Goal: Navigation & Orientation: Find specific page/section

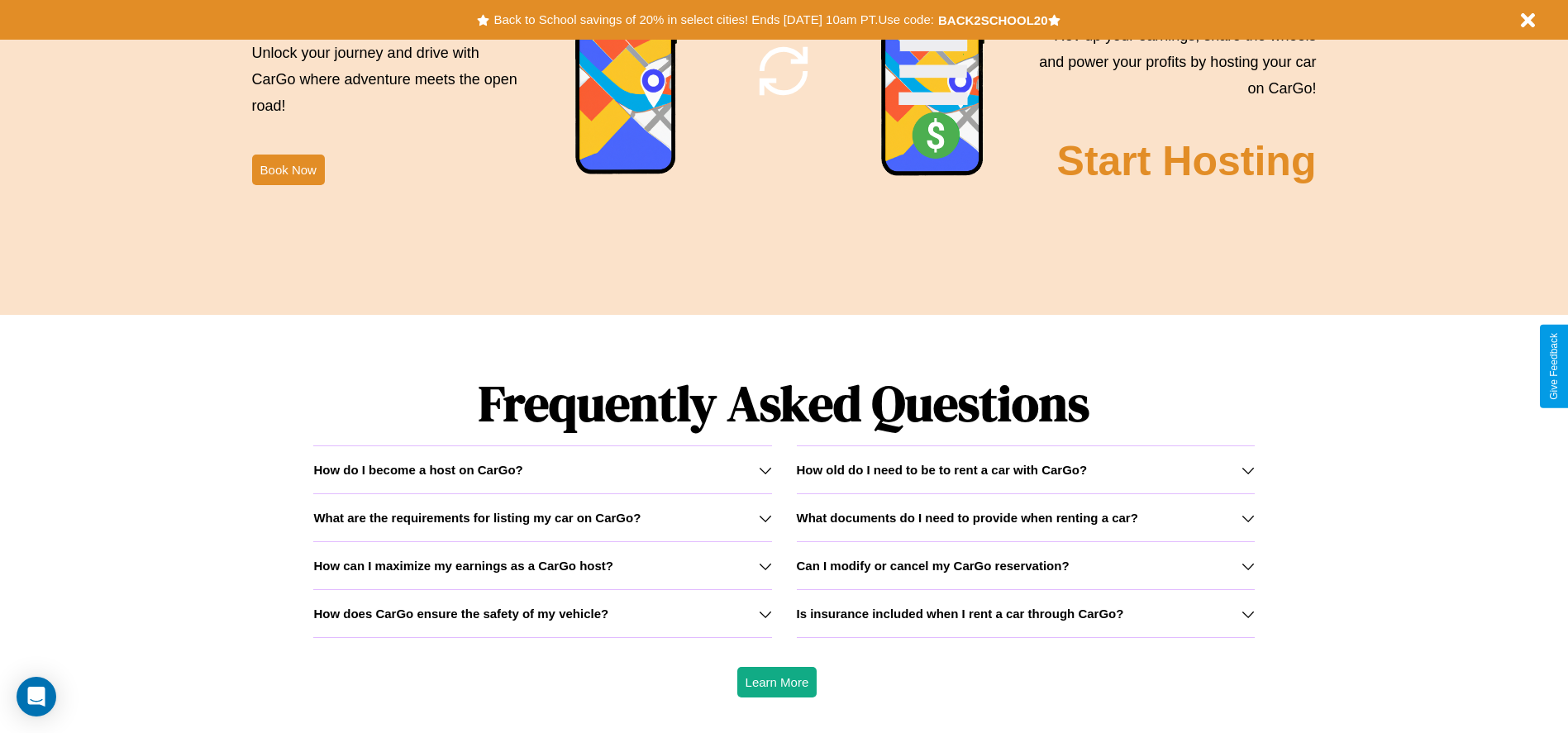
scroll to position [2372, 0]
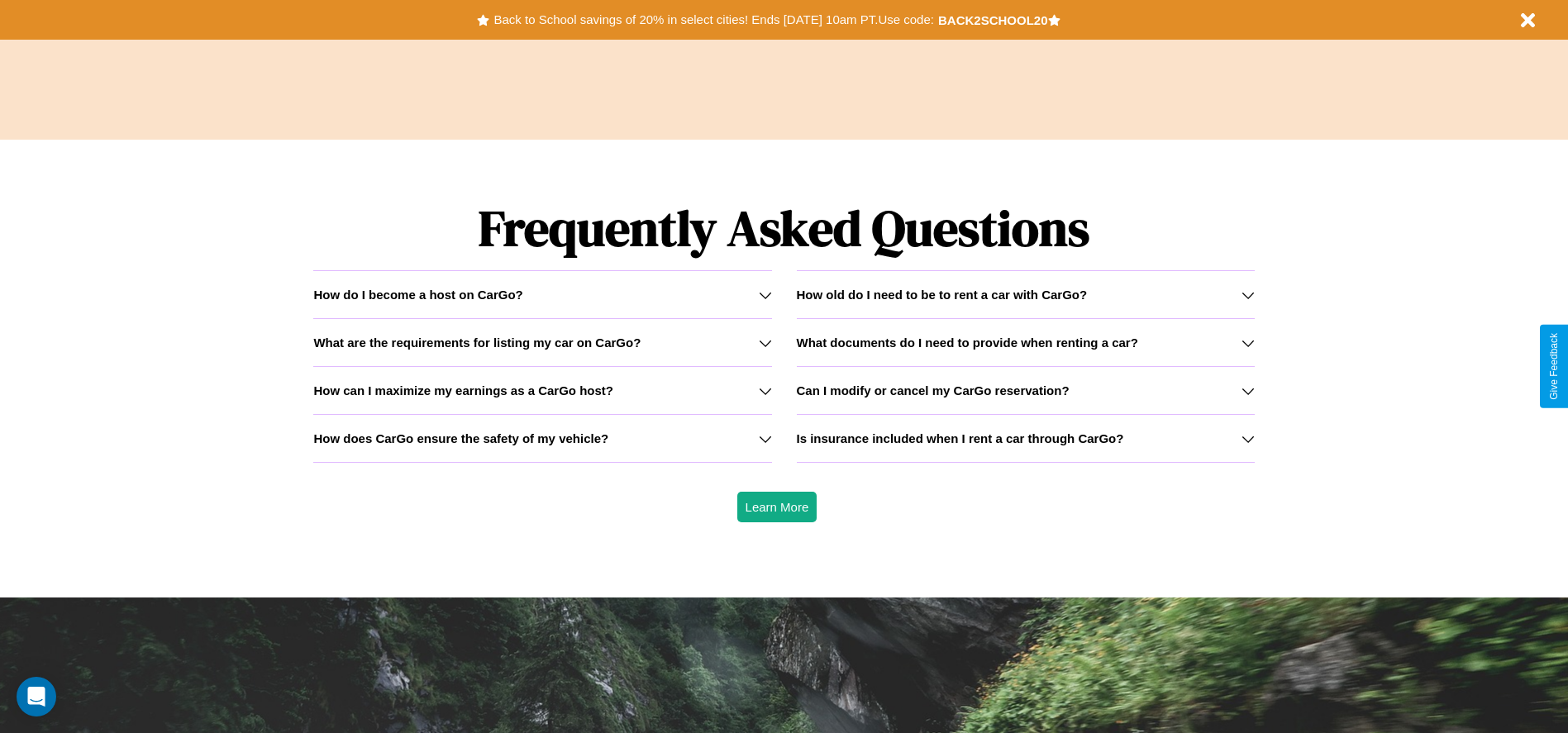
click at [1025, 342] on h3 "What documents do I need to provide when renting a car?" at bounding box center [968, 343] width 341 height 14
click at [1248, 294] on icon at bounding box center [1248, 295] width 13 height 13
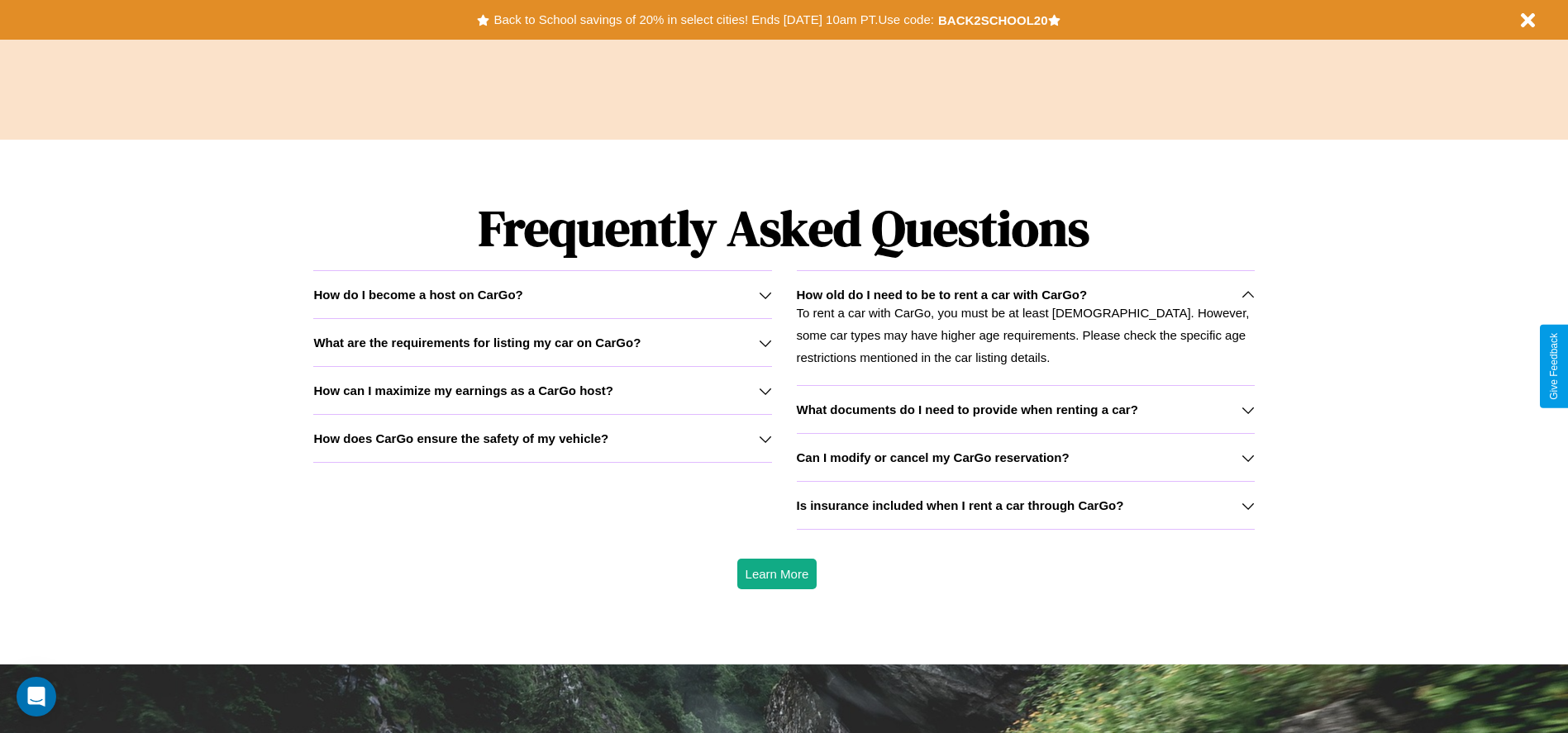
click at [765, 391] on icon at bounding box center [765, 391] width 13 height 13
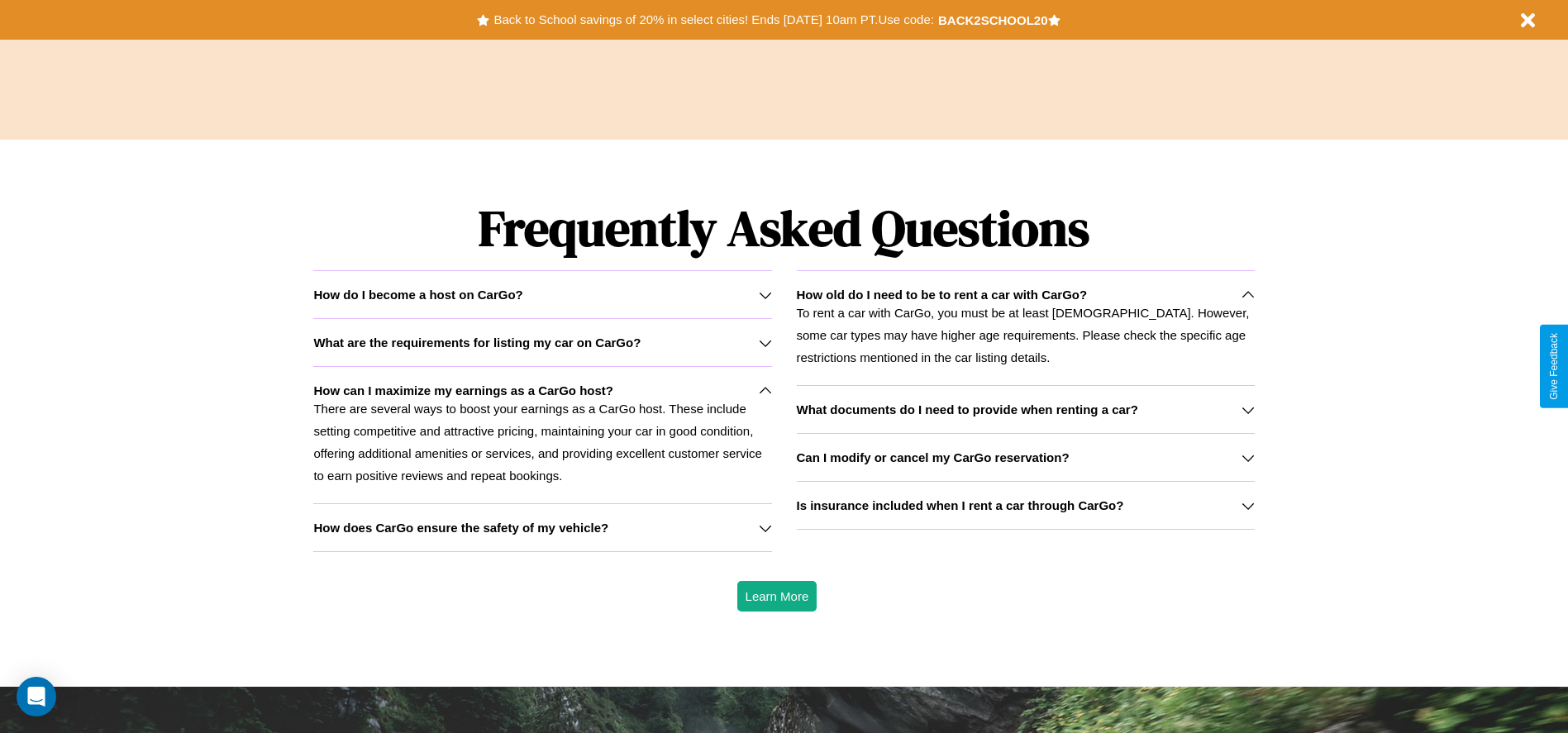
click at [1248, 457] on icon at bounding box center [1248, 458] width 13 height 13
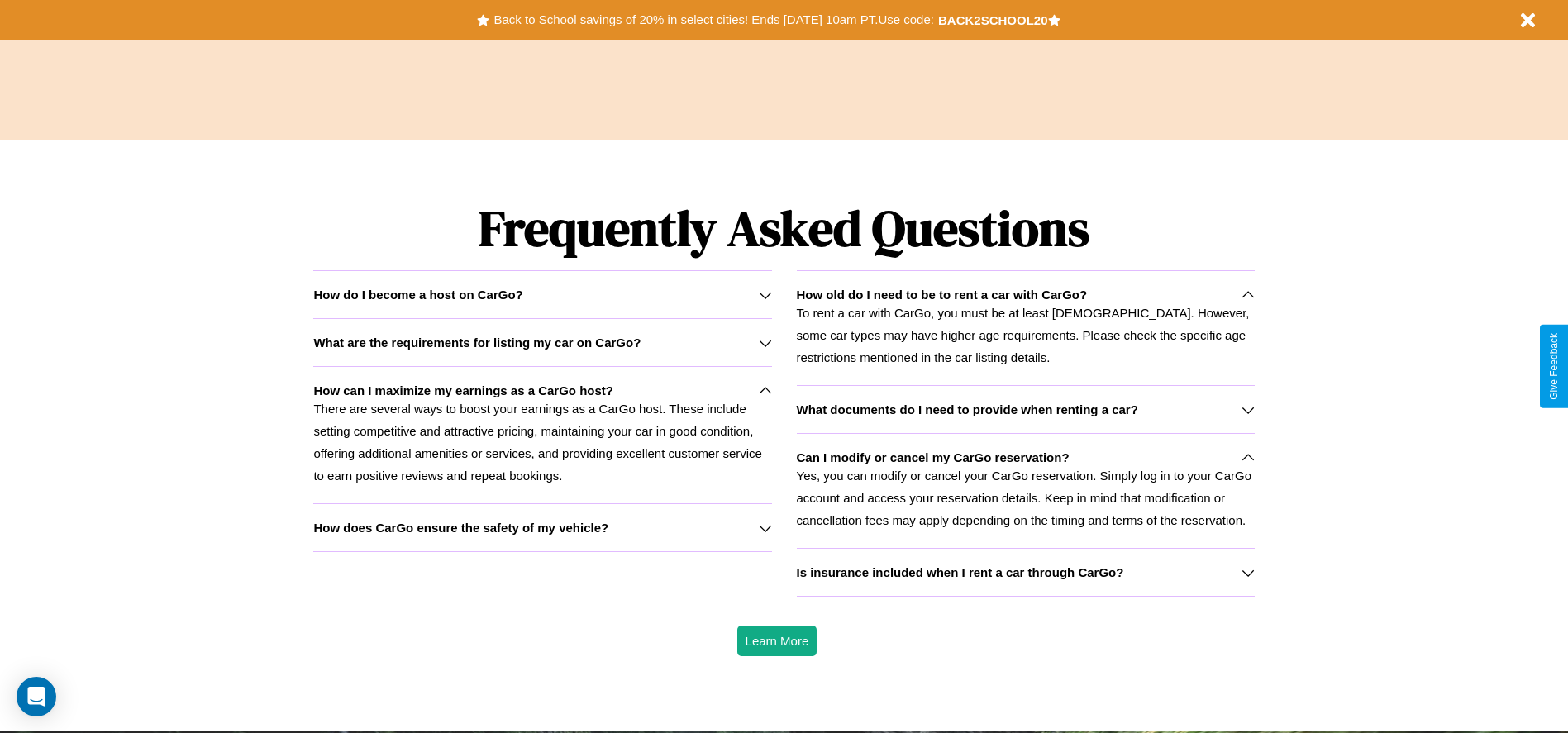
click at [1248, 409] on icon at bounding box center [1248, 409] width 13 height 13
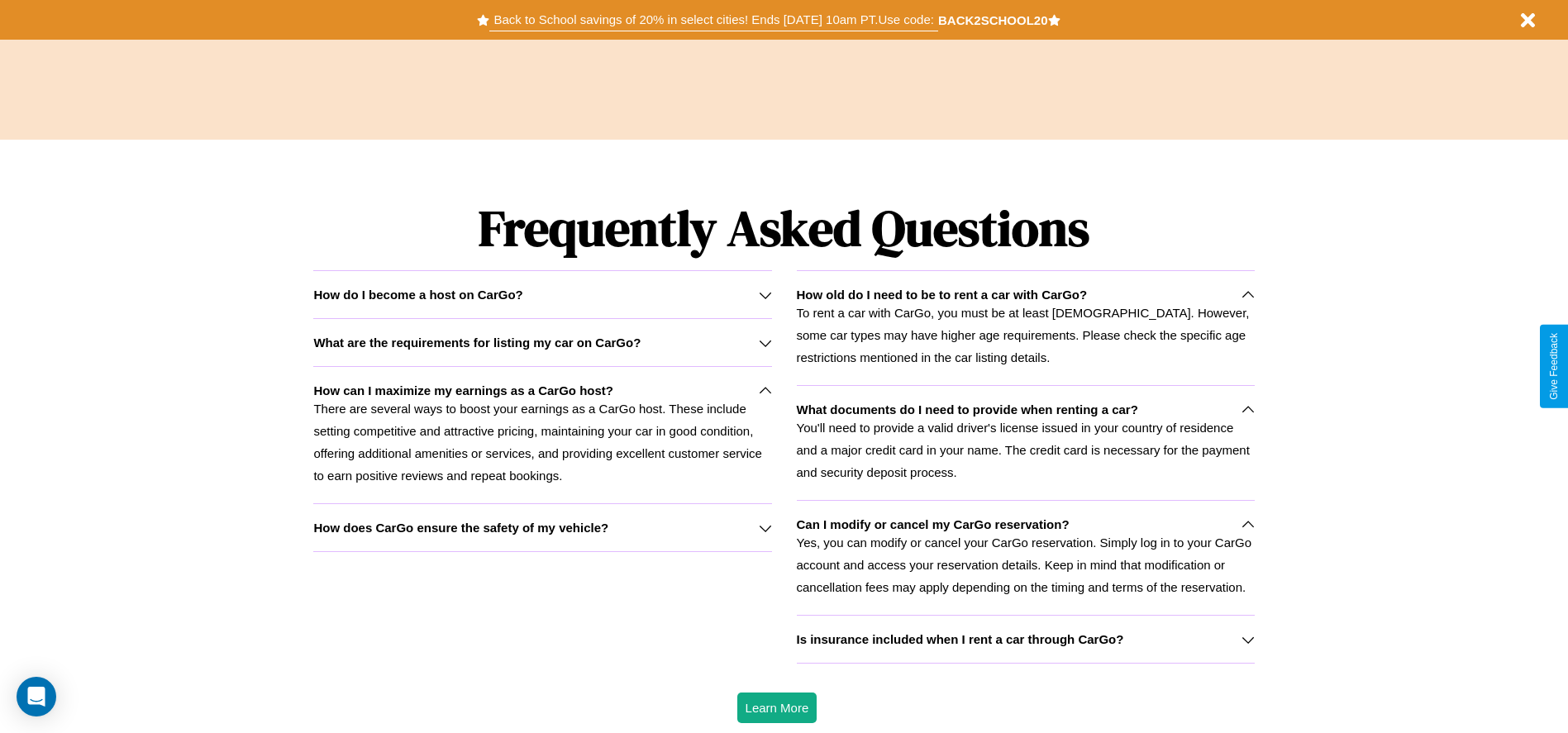
click at [713, 20] on button "Back to School savings of 20% in select cities! Ends [DATE] 10am PT. Use code:" at bounding box center [713, 20] width 448 height 23
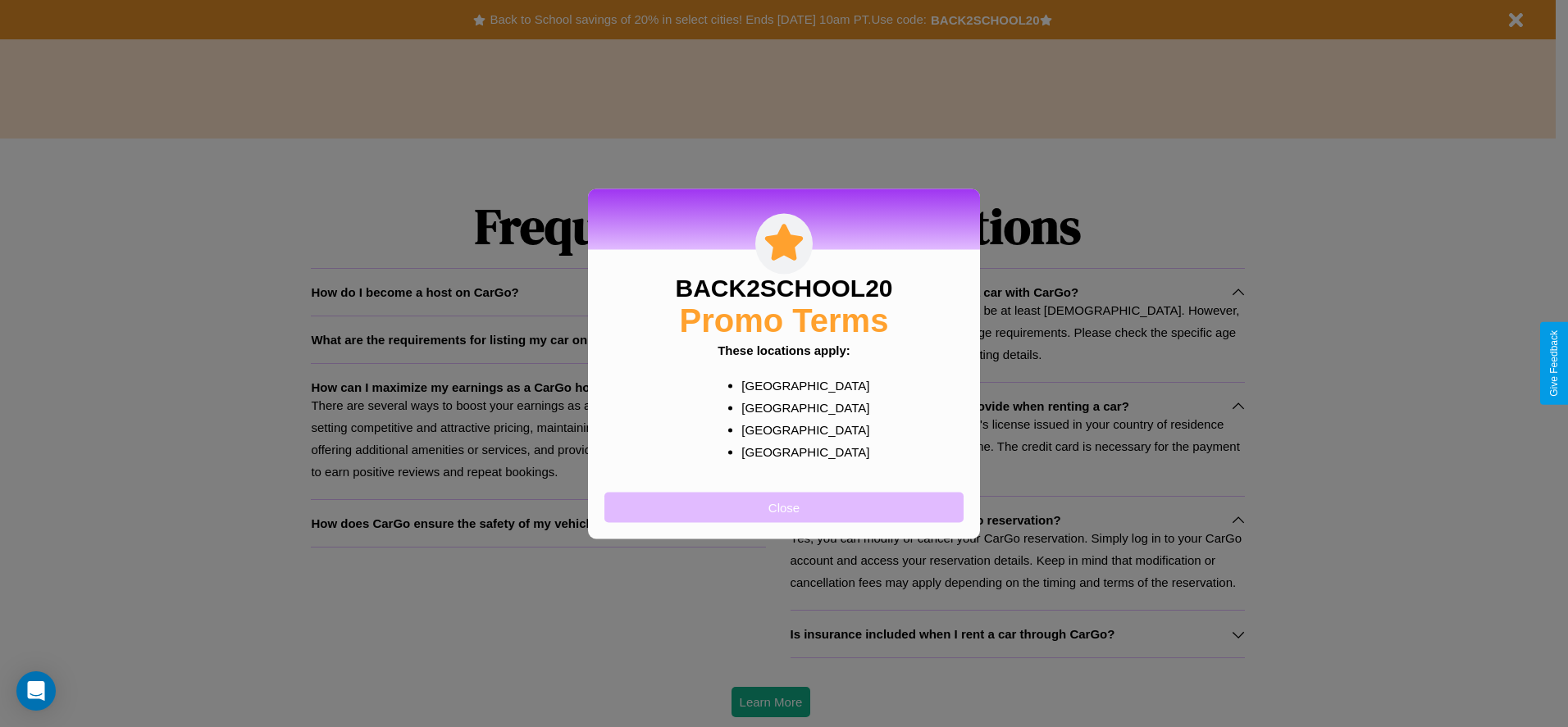
click at [784, 507] on button "Close" at bounding box center [784, 507] width 359 height 30
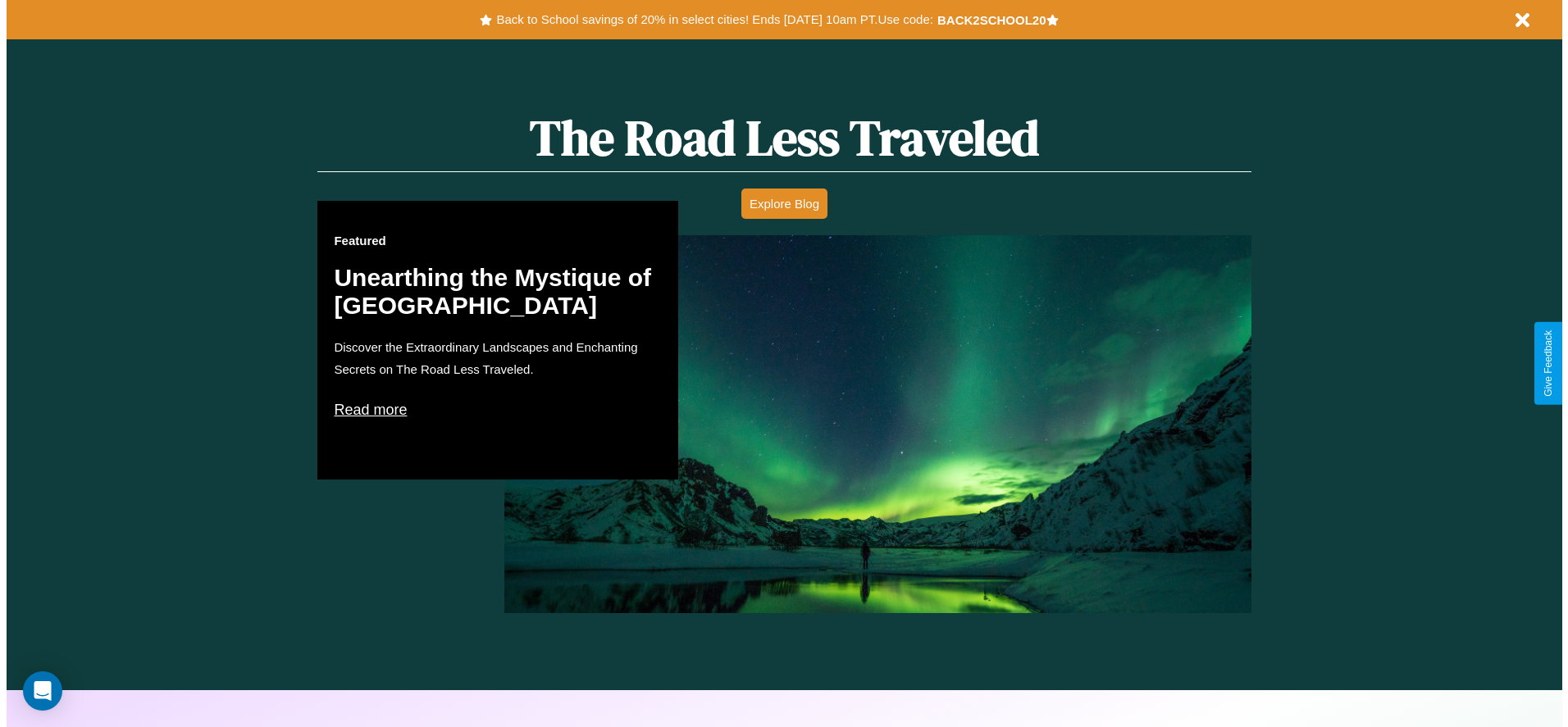
scroll to position [0, 0]
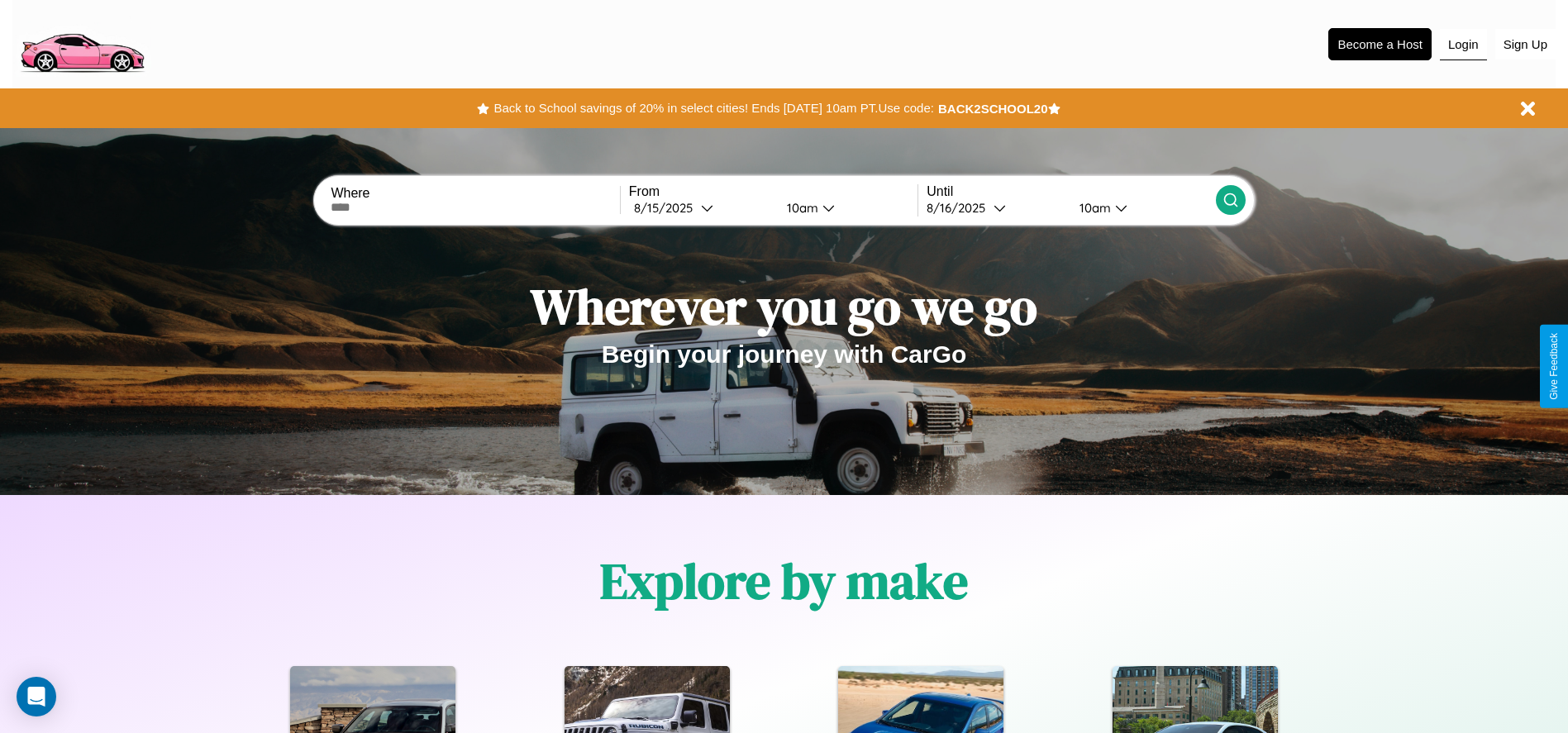
click at [1463, 44] on button "Login" at bounding box center [1463, 44] width 47 height 31
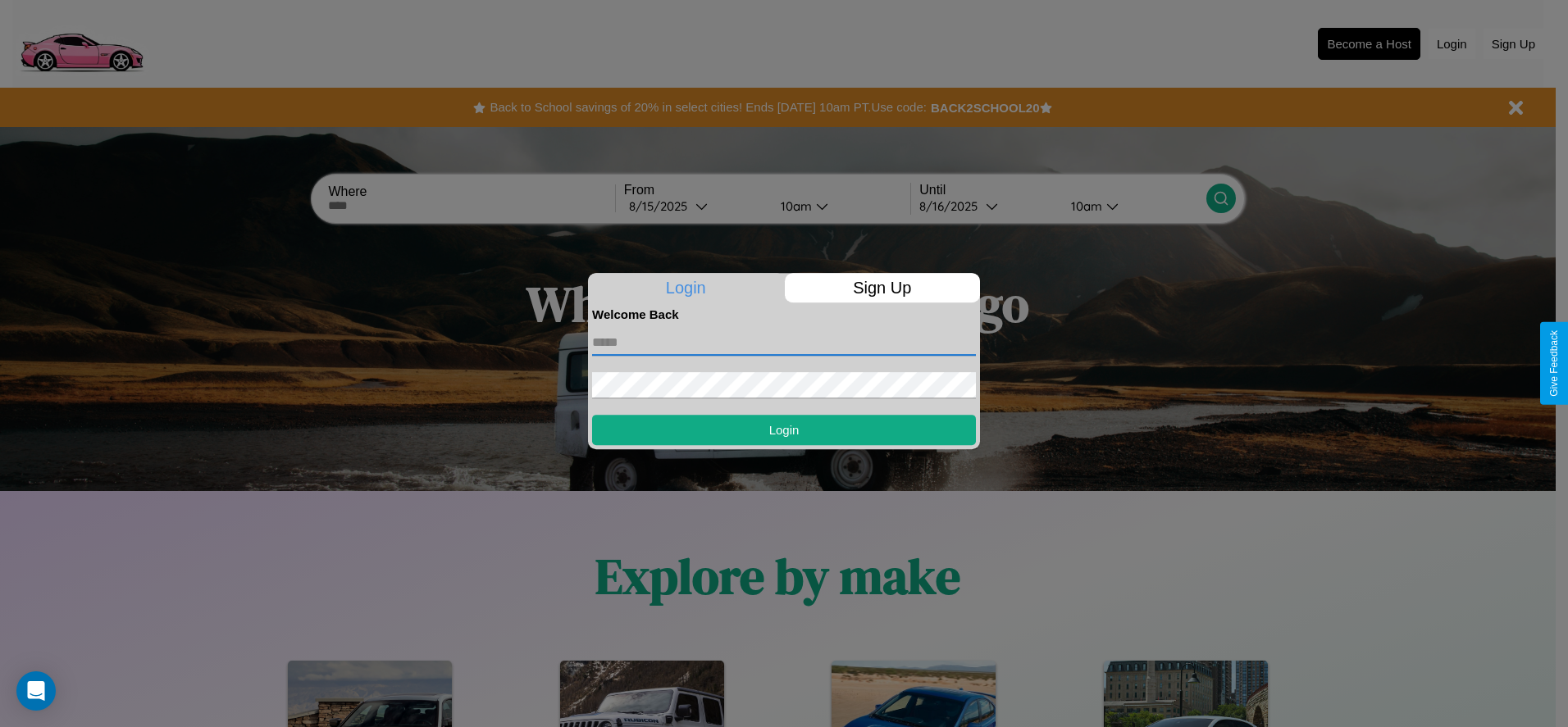
click at [784, 342] on input "text" at bounding box center [784, 343] width 384 height 27
type input "**********"
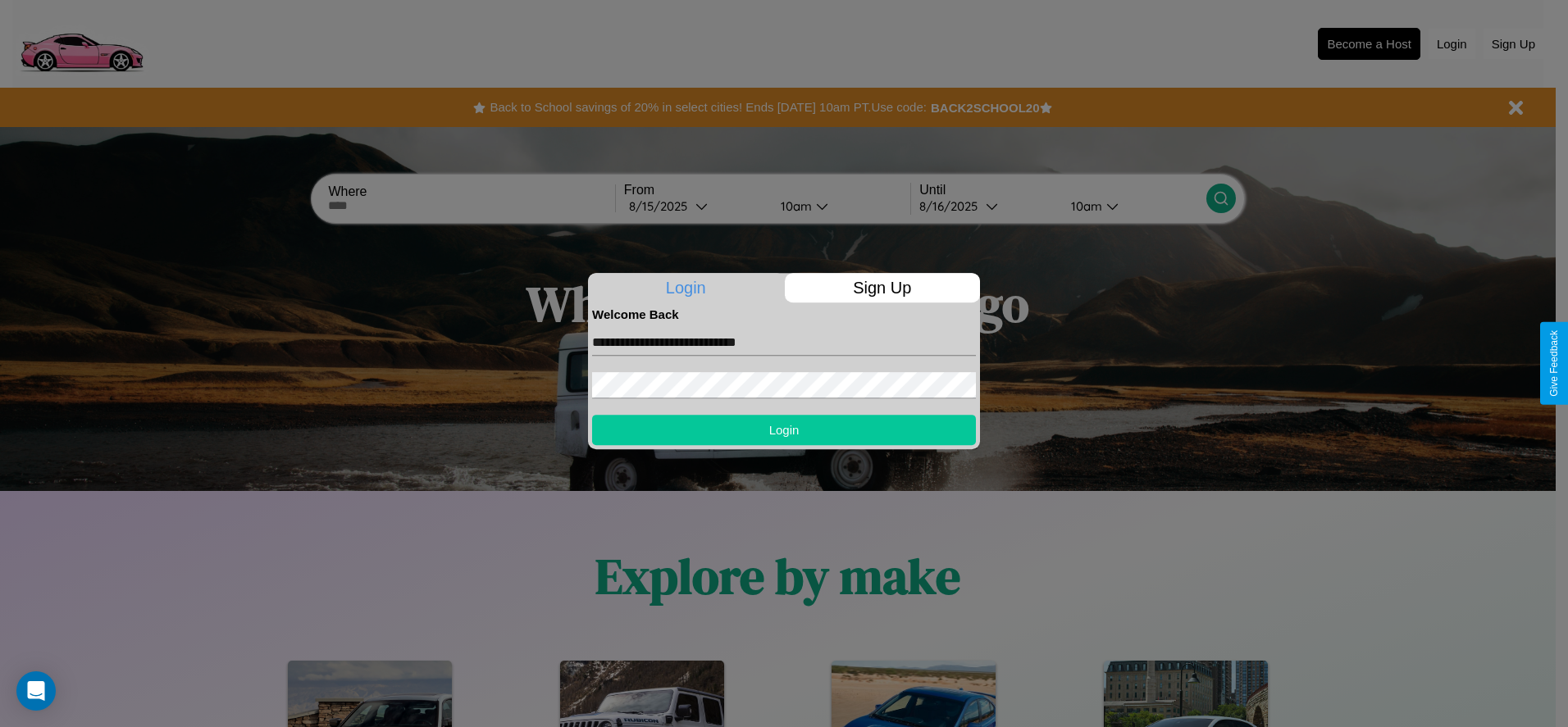
click at [784, 430] on button "Login" at bounding box center [784, 430] width 384 height 30
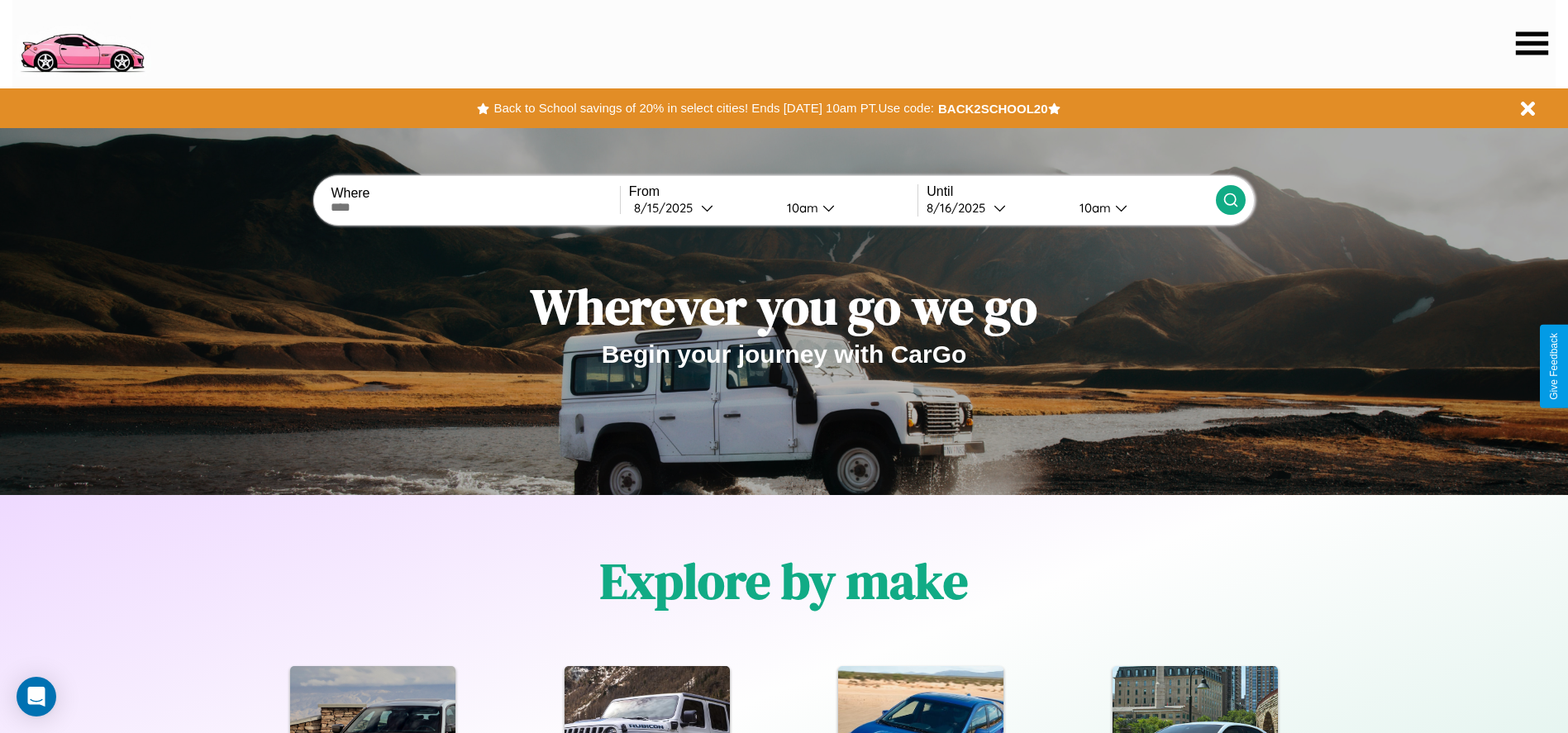
click at [1532, 43] on icon at bounding box center [1532, 43] width 32 height 23
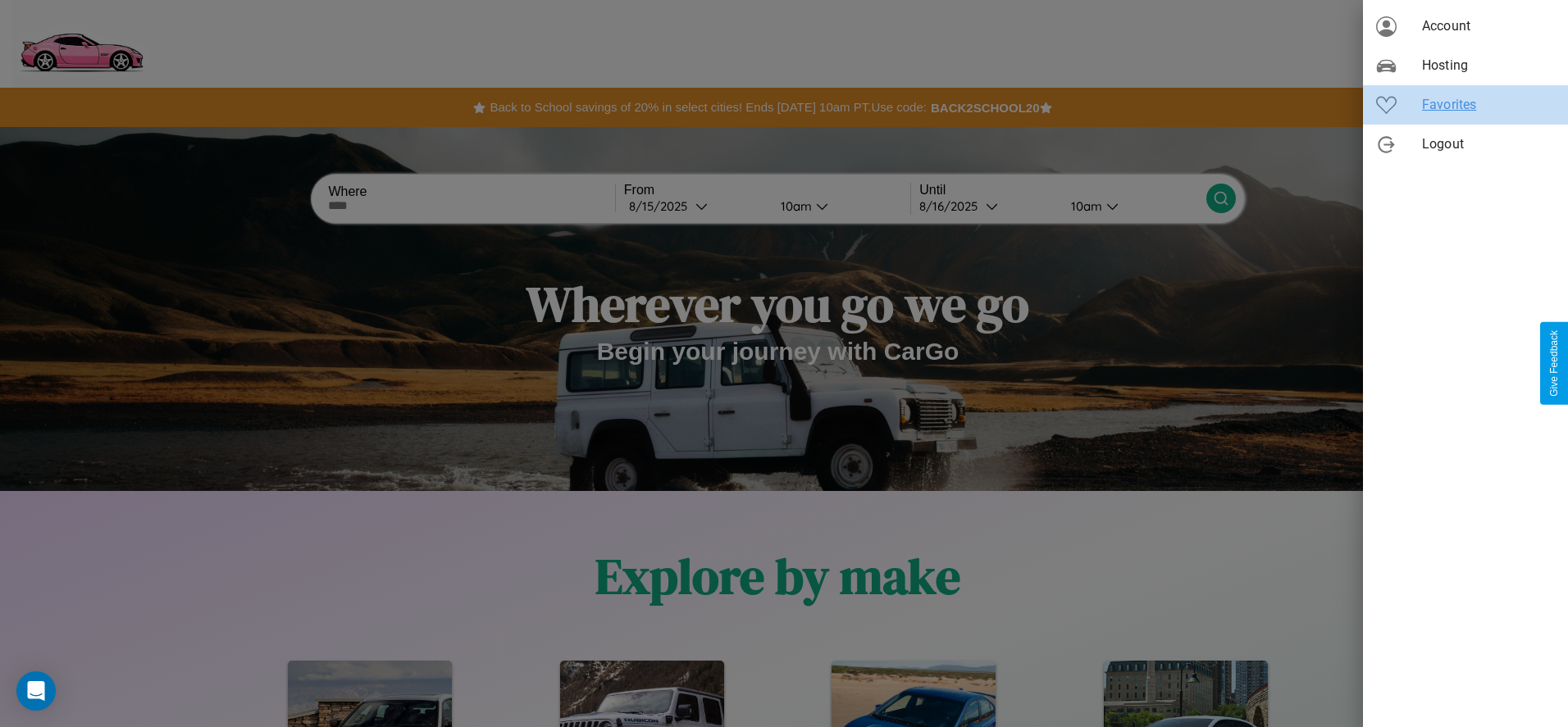
click at [1466, 105] on span "Favorites" at bounding box center [1489, 105] width 133 height 20
